Goal: Find contact information: Find contact information

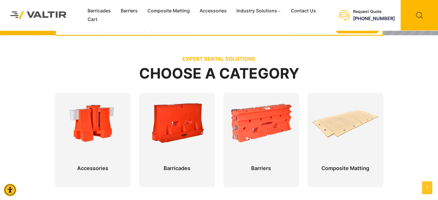
scroll to position [259, 0]
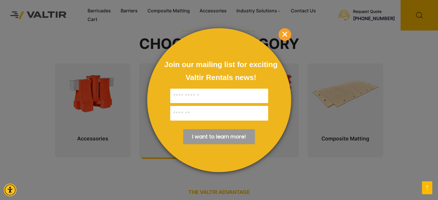
click at [287, 34] on span "×" at bounding box center [285, 34] width 13 height 13
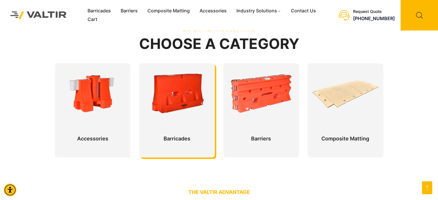
click at [191, 100] on div at bounding box center [177, 110] width 76 height 94
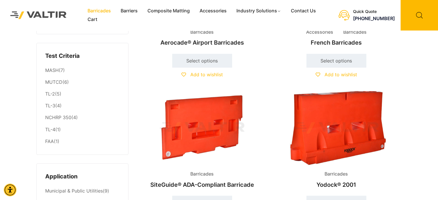
scroll to position [58, 0]
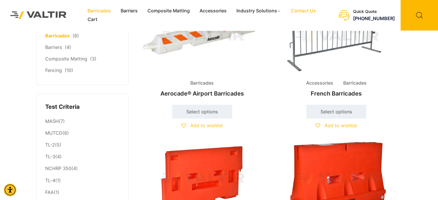
click at [302, 10] on link "Contact Us" at bounding box center [303, 11] width 35 height 9
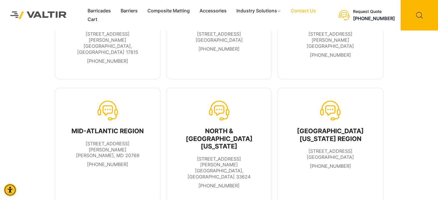
scroll to position [58, 0]
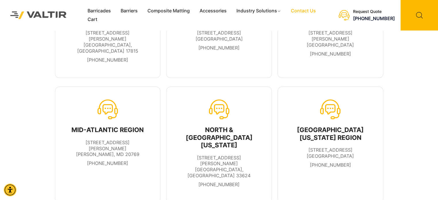
click at [109, 142] on ul "[STREET_ADDRESS][PERSON_NAME][PERSON_NAME] [PHONE_NUMBER]" at bounding box center [107, 153] width 81 height 27
click at [115, 99] on icon at bounding box center [107, 109] width 21 height 21
drag, startPoint x: 78, startPoint y: 130, endPoint x: 141, endPoint y: 137, distance: 62.9
click at [141, 140] on li "7100 Holladay Tyler Road Glenn Dale, MD 20769" at bounding box center [107, 149] width 81 height 18
